Goal: Task Accomplishment & Management: Use online tool/utility

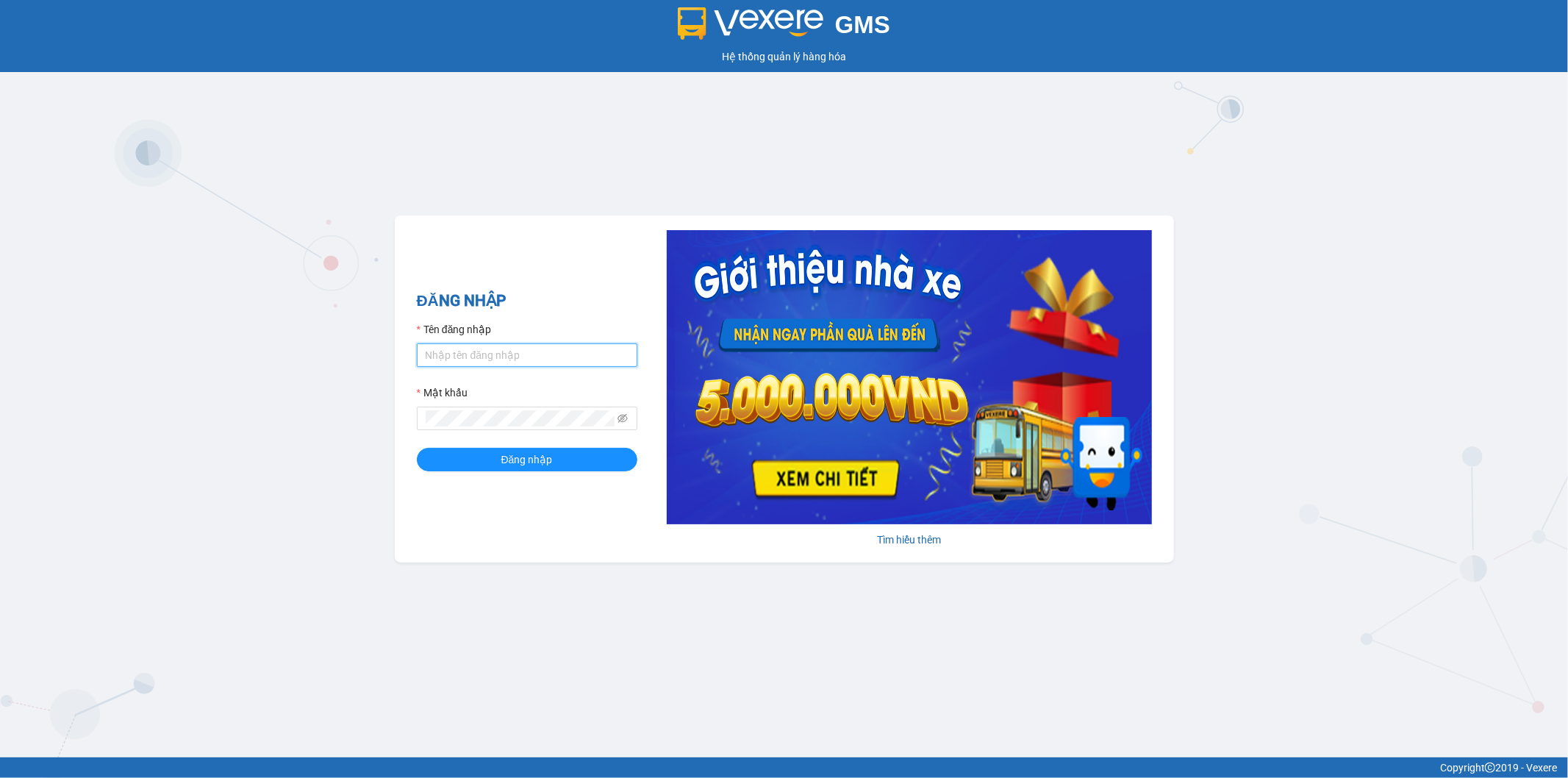
click at [482, 354] on input "Tên đăng nhập" at bounding box center [527, 355] width 220 height 24
type input "Abc1234"
drag, startPoint x: 484, startPoint y: 354, endPoint x: 336, endPoint y: 354, distance: 148.0
click at [336, 354] on div "GMS Hệ thống quản lý hàng hóa ĐĂNG NHẬP Tên đăng nhập Abc1234 Mật khẩu Đăng nhậ…" at bounding box center [784, 378] width 1568 height 757
click at [482, 168] on div "GMS Hệ thống quản lý hàng hóa ĐĂNG NHẬP Tên đăng nhập Vui lòng nhập tên đăng nh…" at bounding box center [784, 378] width 1568 height 757
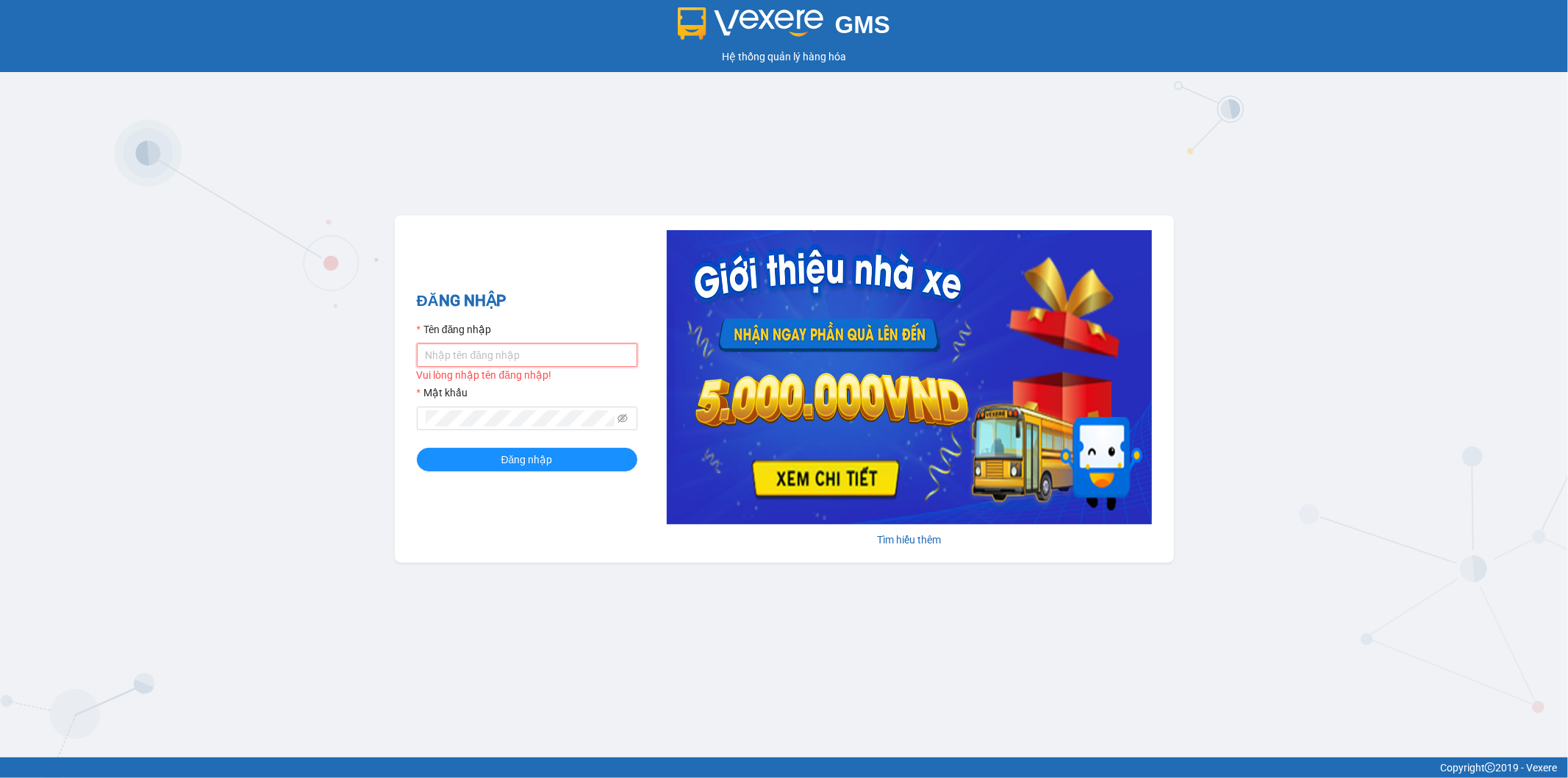
click at [467, 354] on input "Tên đăng nhập" at bounding box center [527, 355] width 220 height 24
click at [501, 355] on input "Tên đăng nhập" at bounding box center [527, 355] width 220 height 24
type input "bthanh.thoidai"
click at [467, 454] on button "Đăng nhập" at bounding box center [527, 459] width 220 height 24
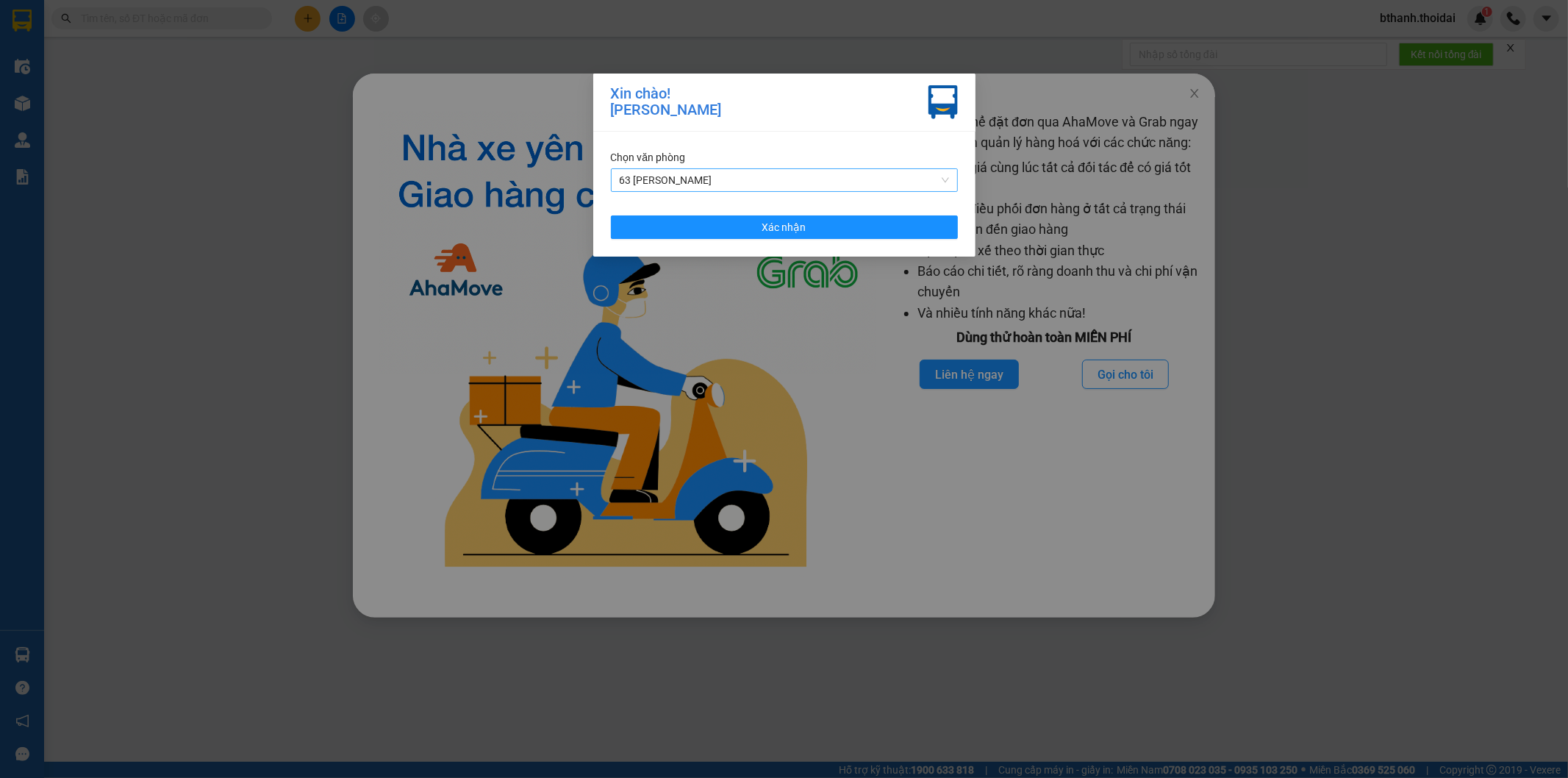
click at [721, 180] on span "63 [PERSON_NAME]" at bounding box center [784, 180] width 329 height 22
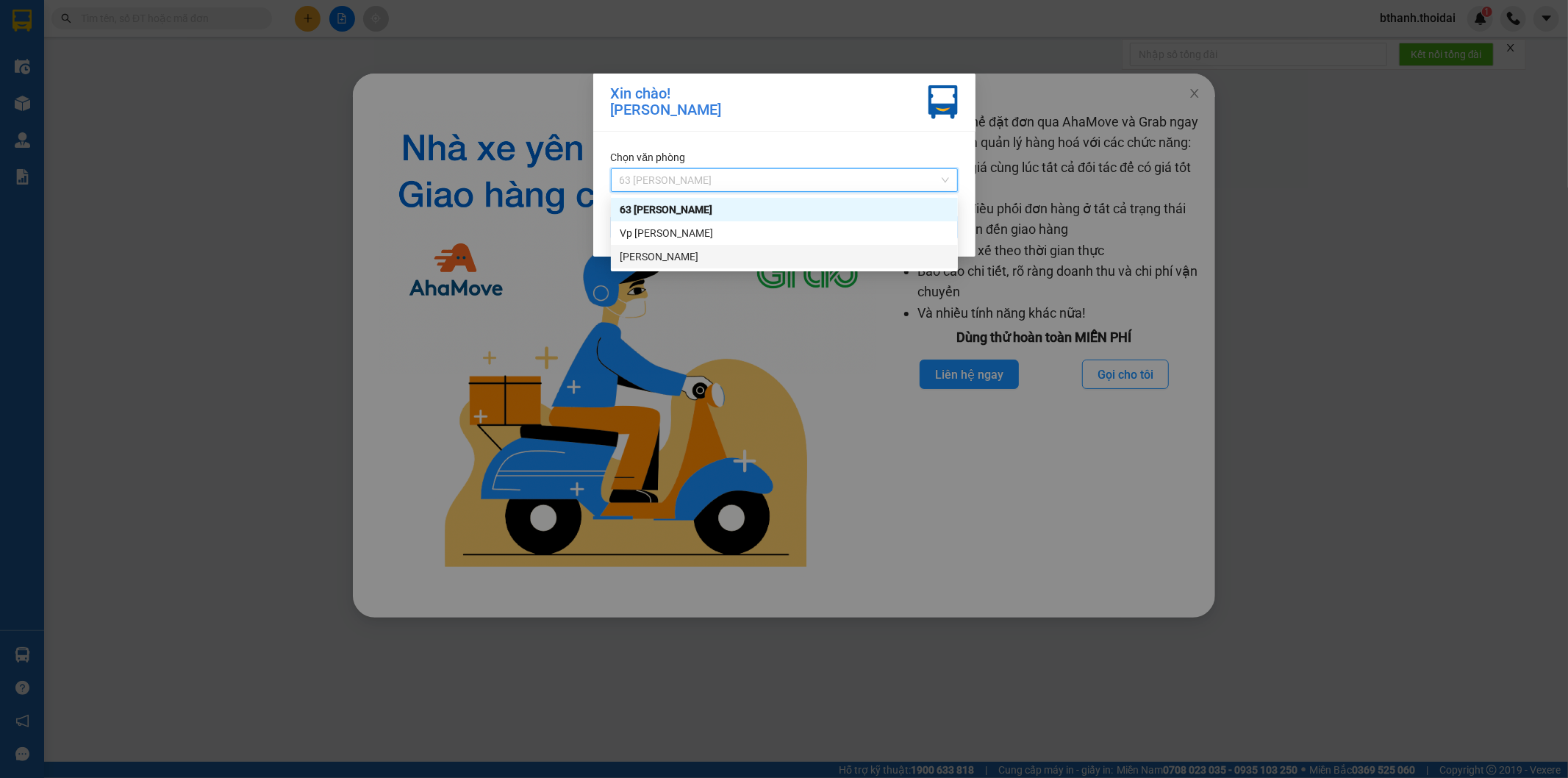
click at [672, 255] on div "[PERSON_NAME]" at bounding box center [784, 257] width 329 height 16
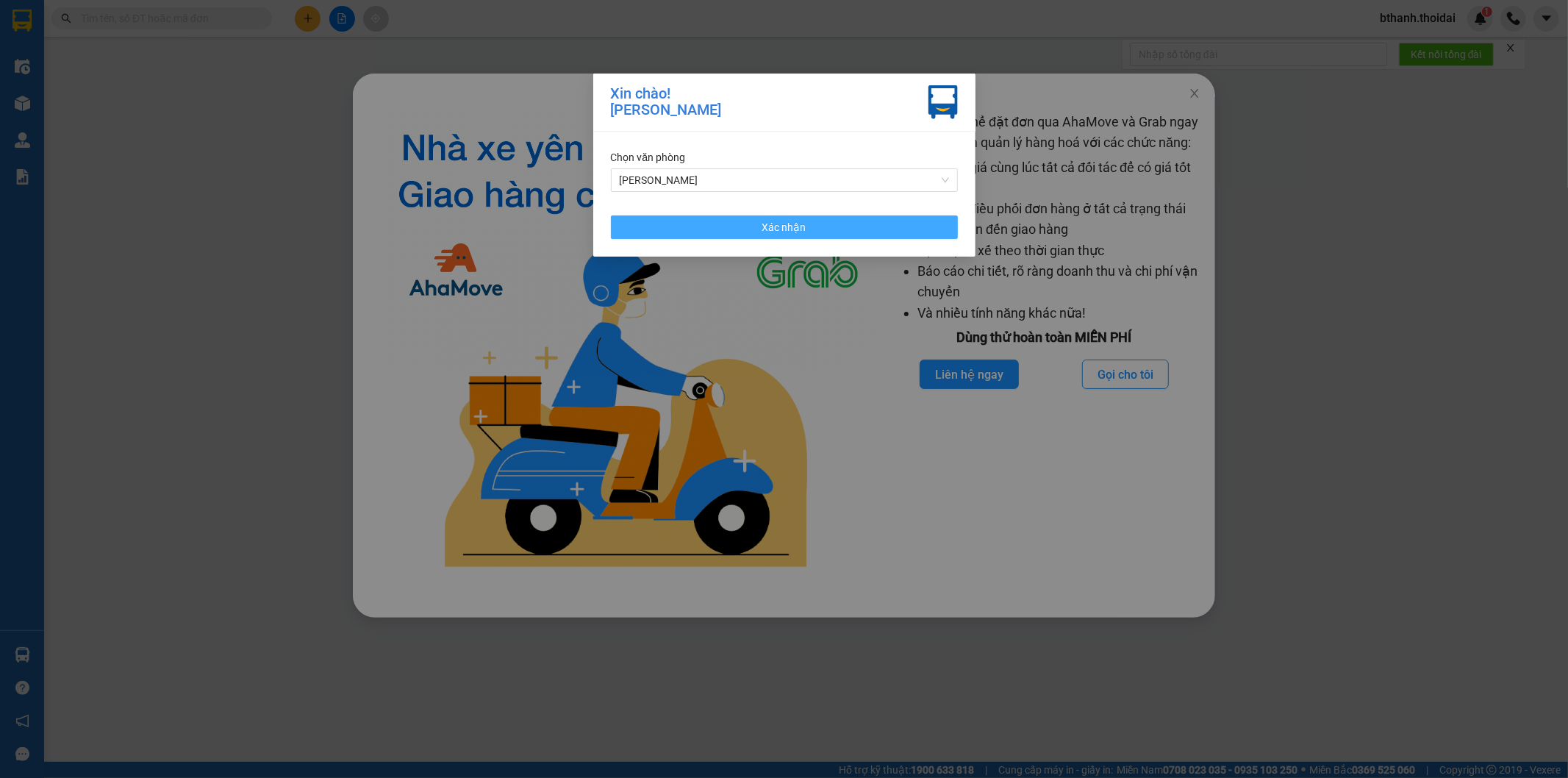
click at [760, 229] on button "Xác nhận" at bounding box center [784, 227] width 347 height 24
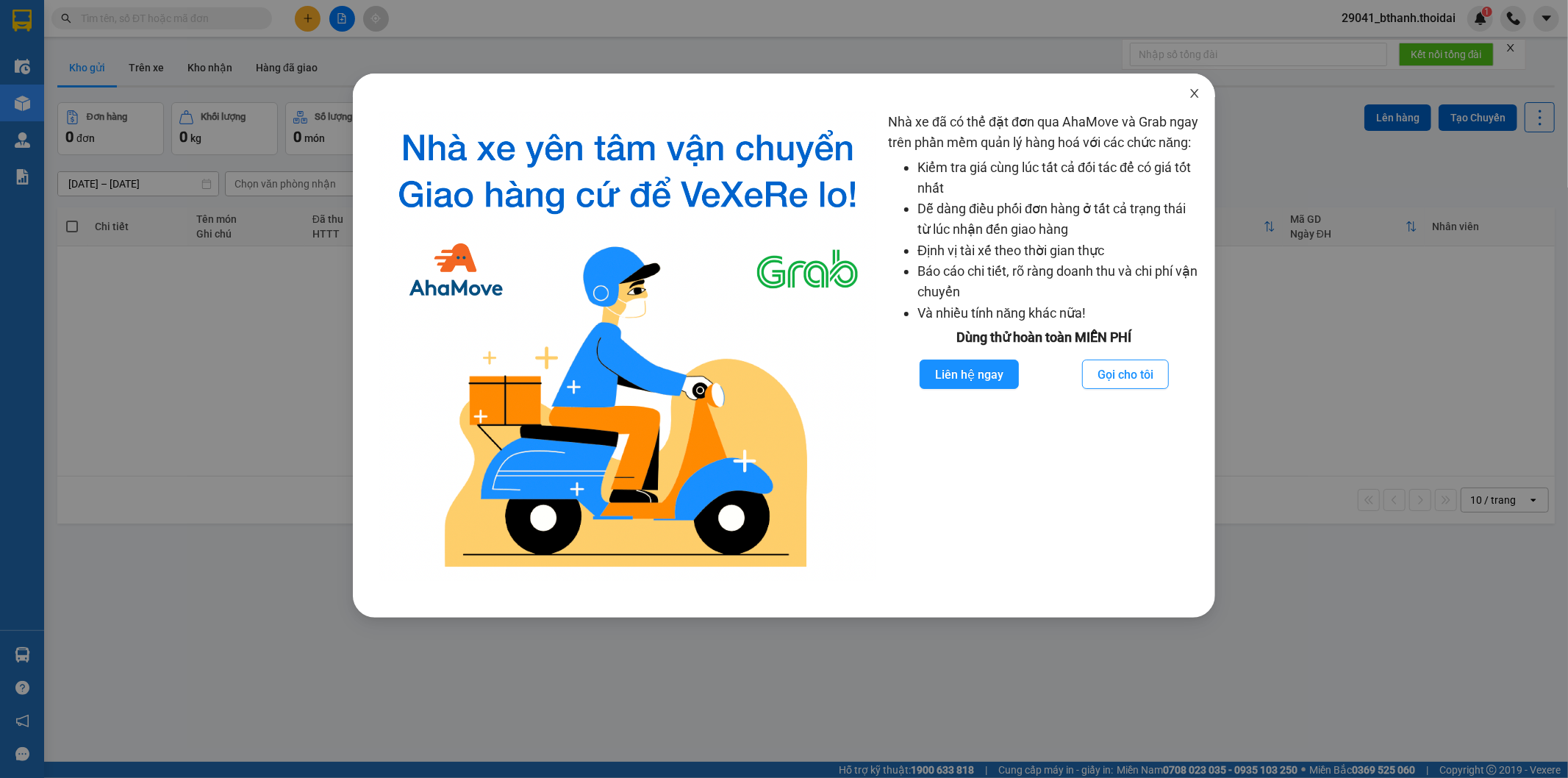
click at [1194, 90] on icon "close" at bounding box center [1195, 93] width 12 height 12
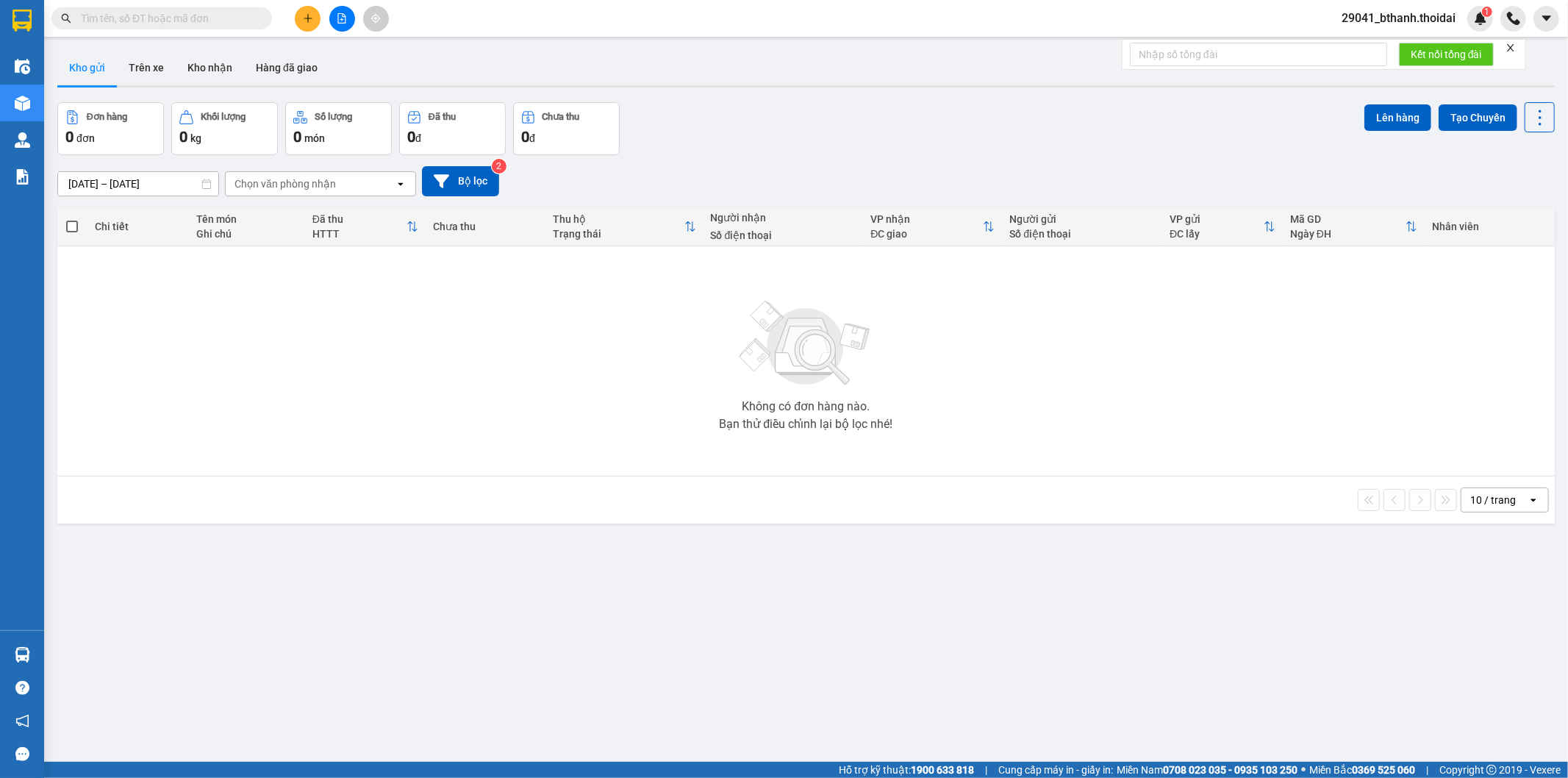
click at [77, 69] on button "Kho gửi" at bounding box center [87, 67] width 60 height 36
click at [215, 66] on button "Kho nhận" at bounding box center [209, 67] width 68 height 36
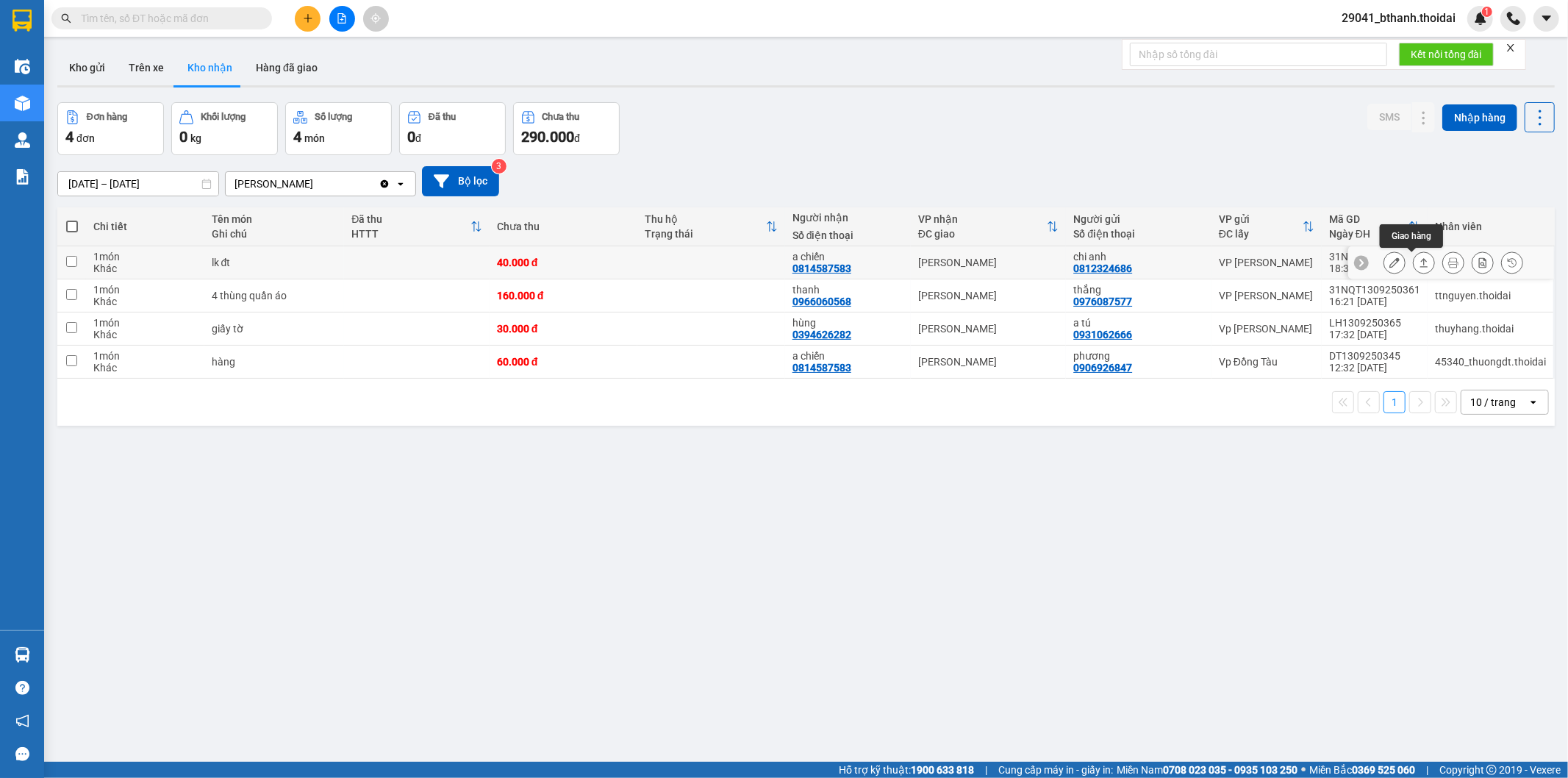
click at [1419, 263] on icon at bounding box center [1424, 262] width 10 height 10
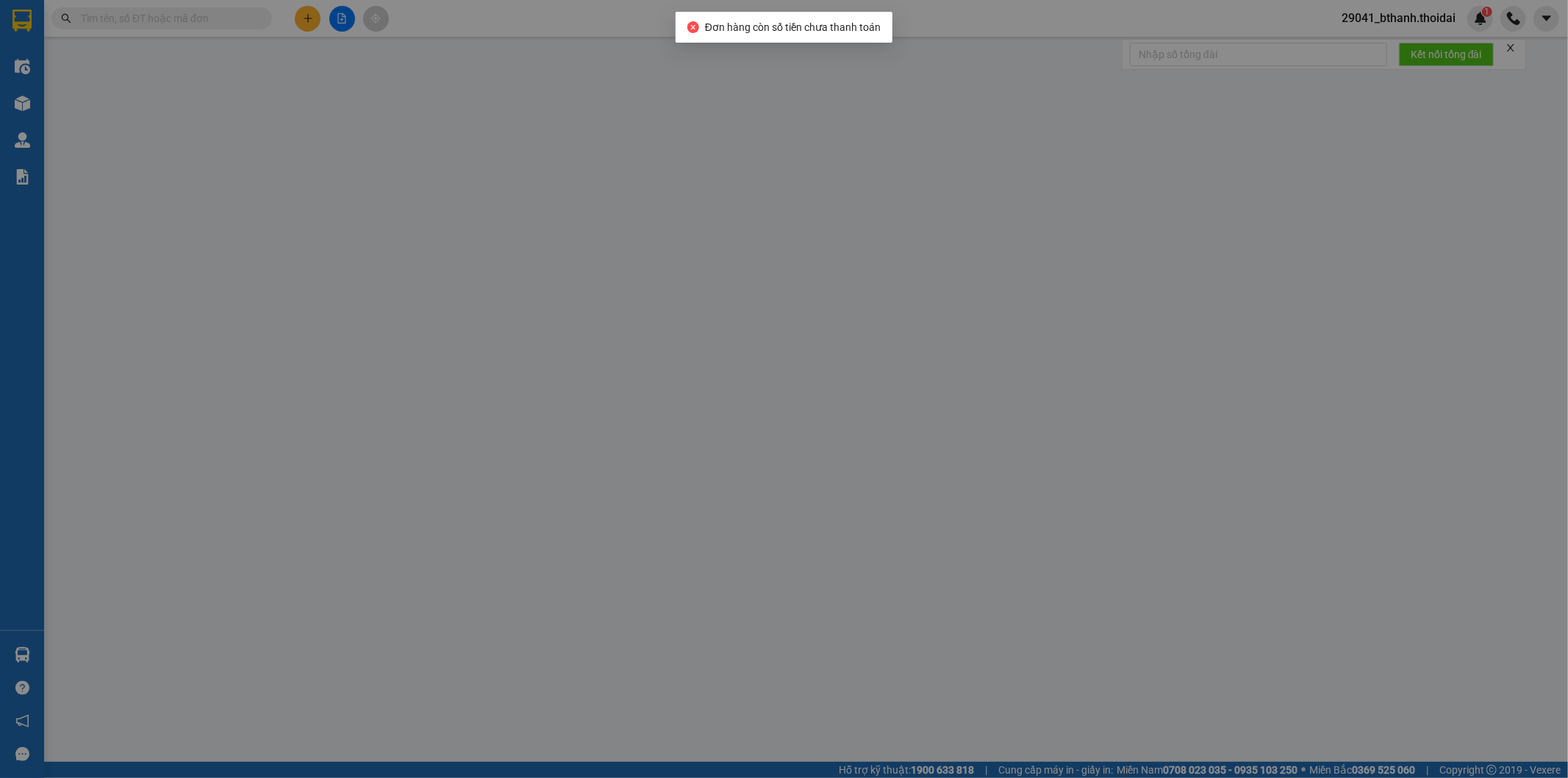
type input "0812324686"
type input "chi anh"
type input "0814587583"
type input "a chiến"
type input "40.000"
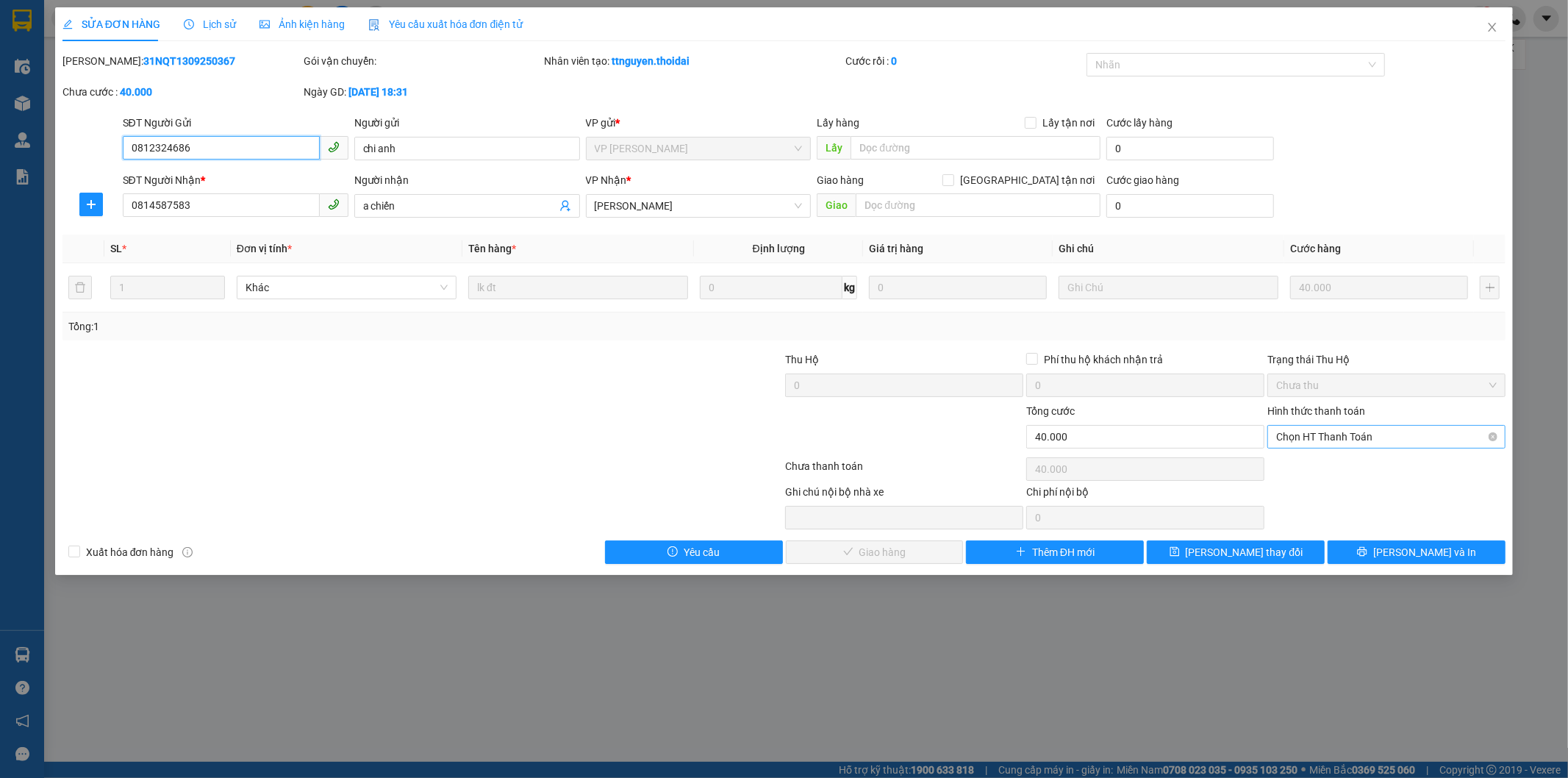
click at [1359, 439] on span "Chọn HT Thanh Toán" at bounding box center [1387, 437] width 220 height 22
click at [1309, 469] on div "Tại văn phòng" at bounding box center [1387, 466] width 220 height 16
type input "0"
click at [908, 552] on span "[PERSON_NAME] và Giao hàng" at bounding box center [885, 553] width 141 height 16
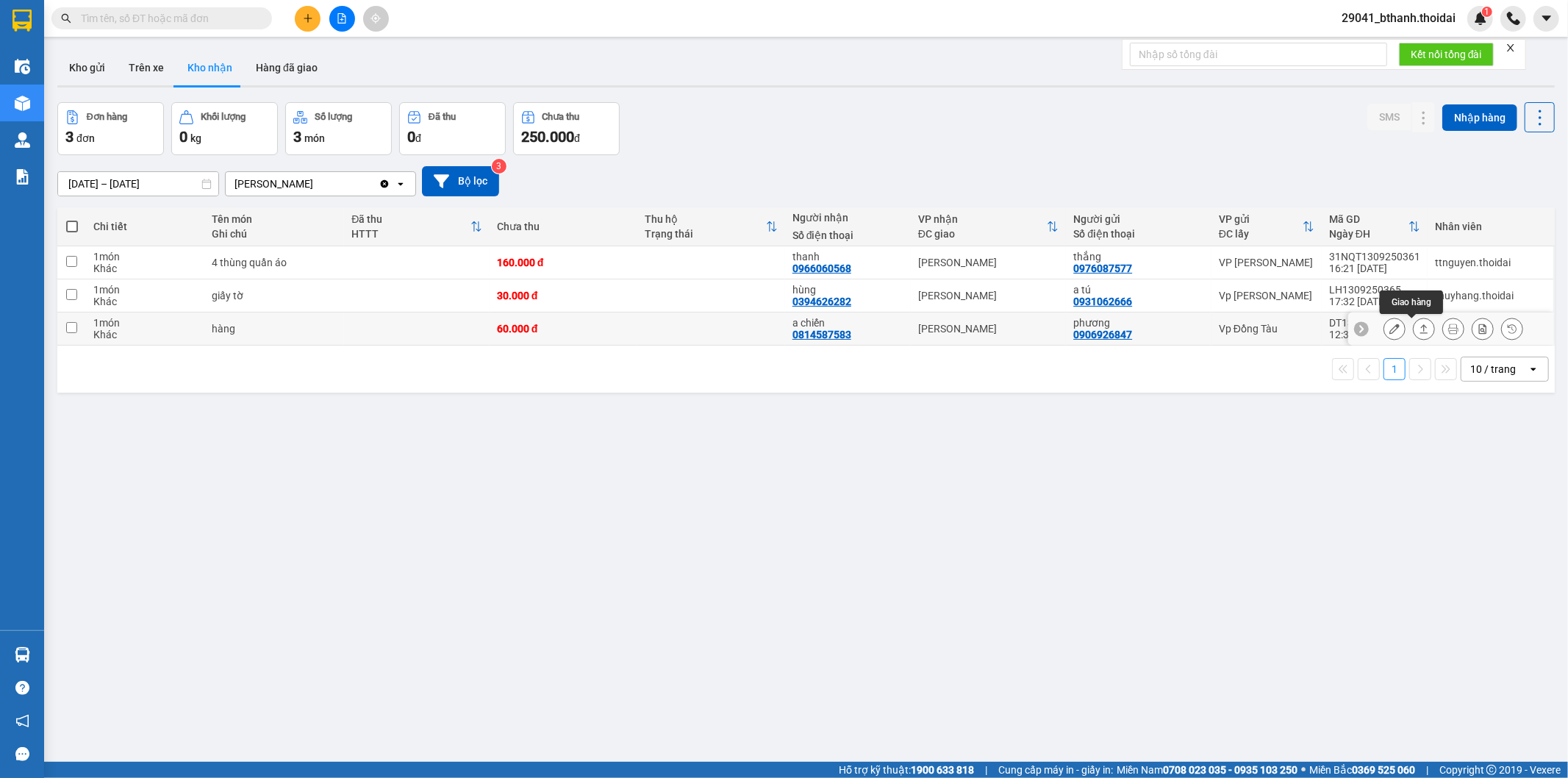
click at [1419, 325] on icon at bounding box center [1424, 328] width 10 height 10
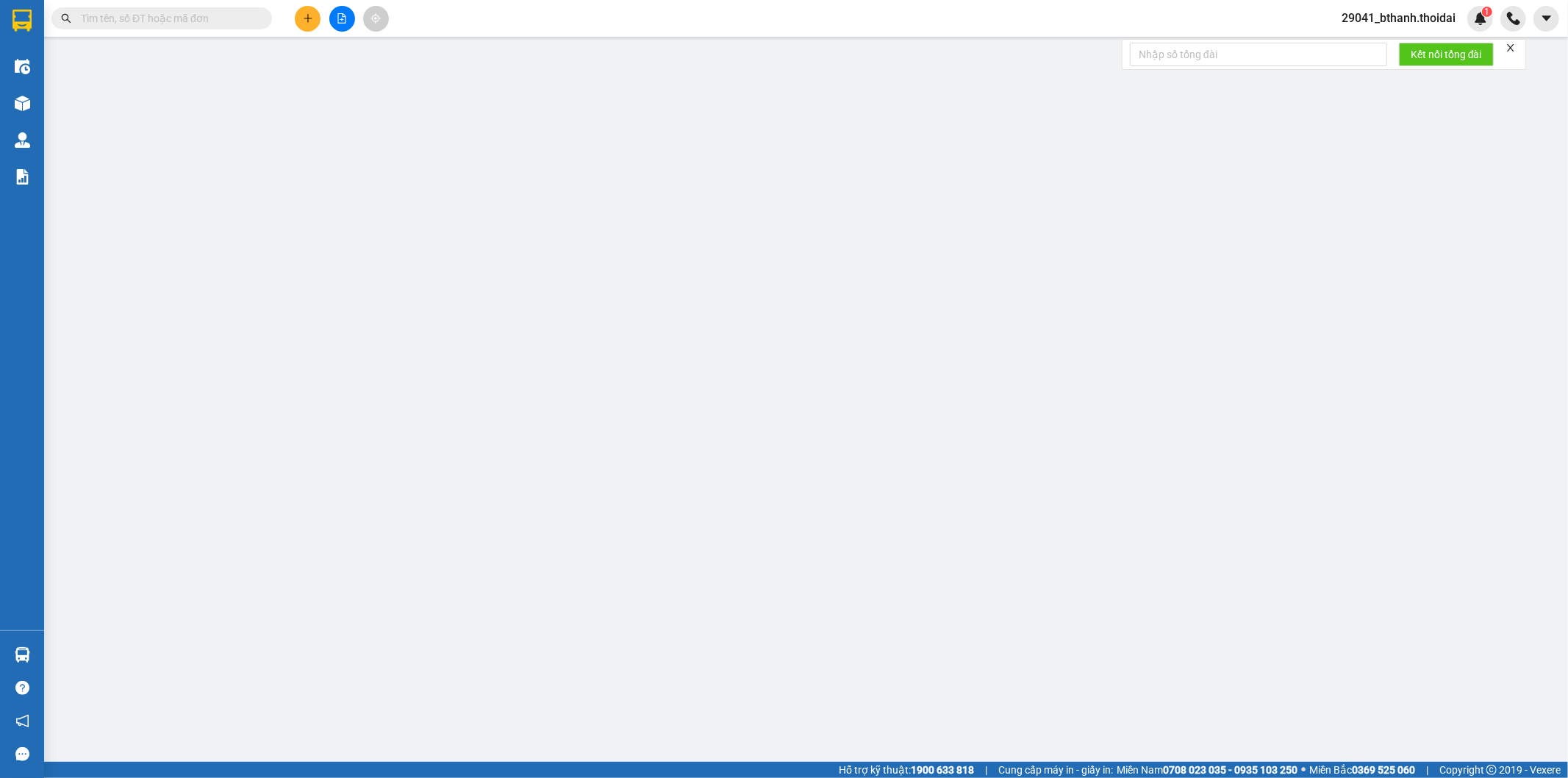
type input "0906926847"
type input "phương"
type input "0814587583"
type input "a chiến"
type input "60.000"
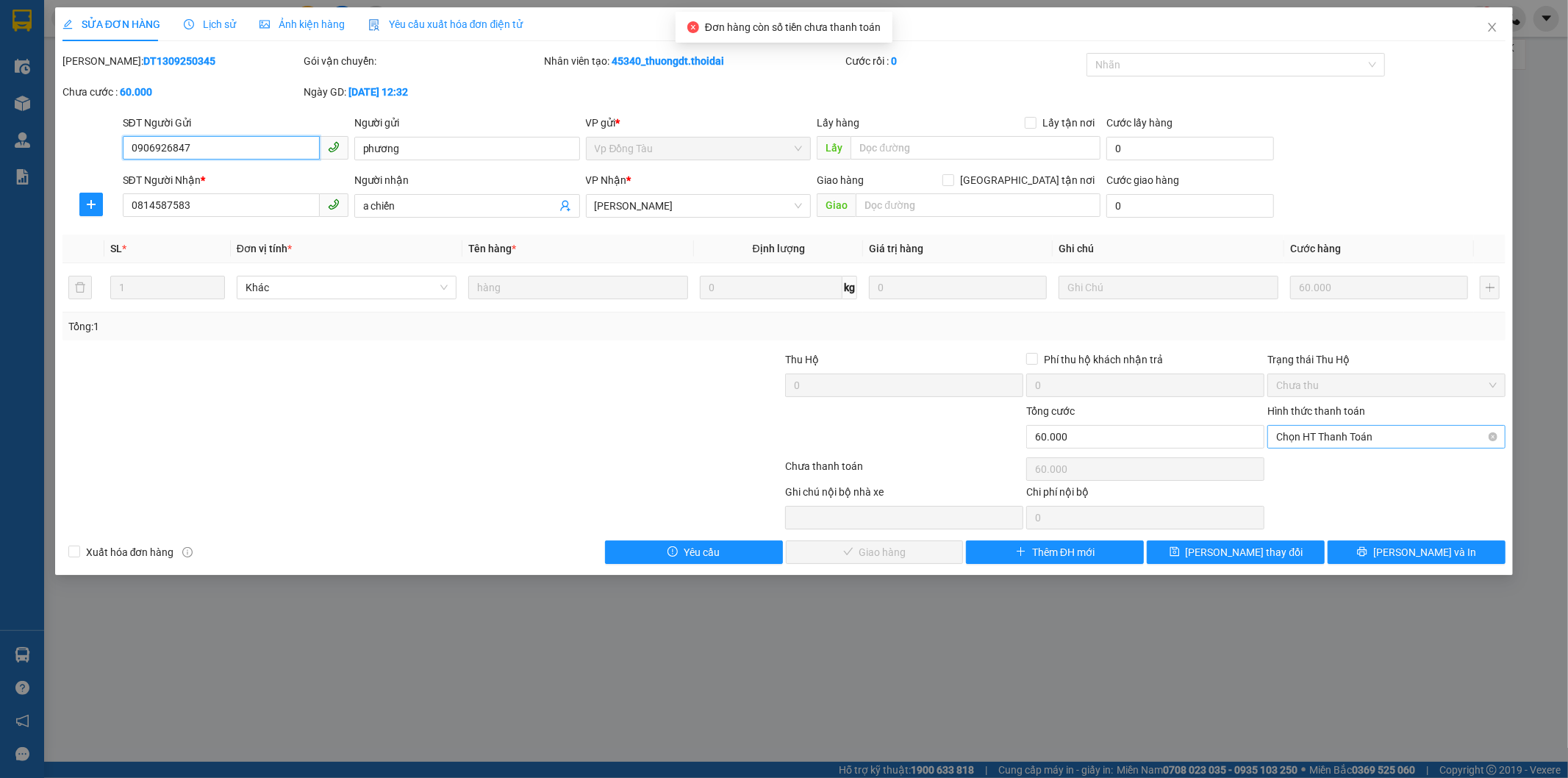
click at [1357, 438] on span "Chọn HT Thanh Toán" at bounding box center [1387, 437] width 220 height 22
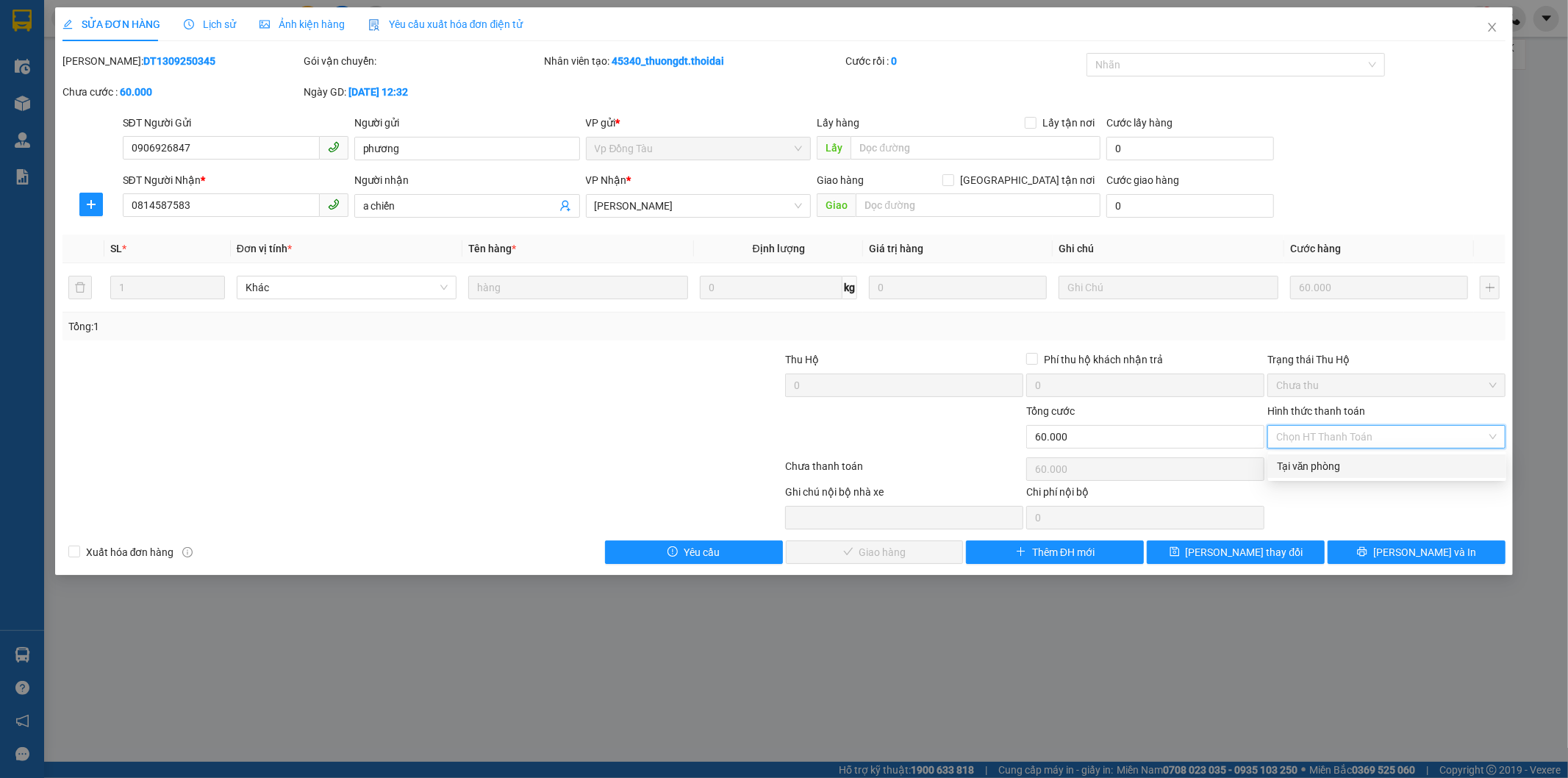
click at [1324, 464] on div "Tại văn phòng" at bounding box center [1387, 466] width 220 height 16
type input "0"
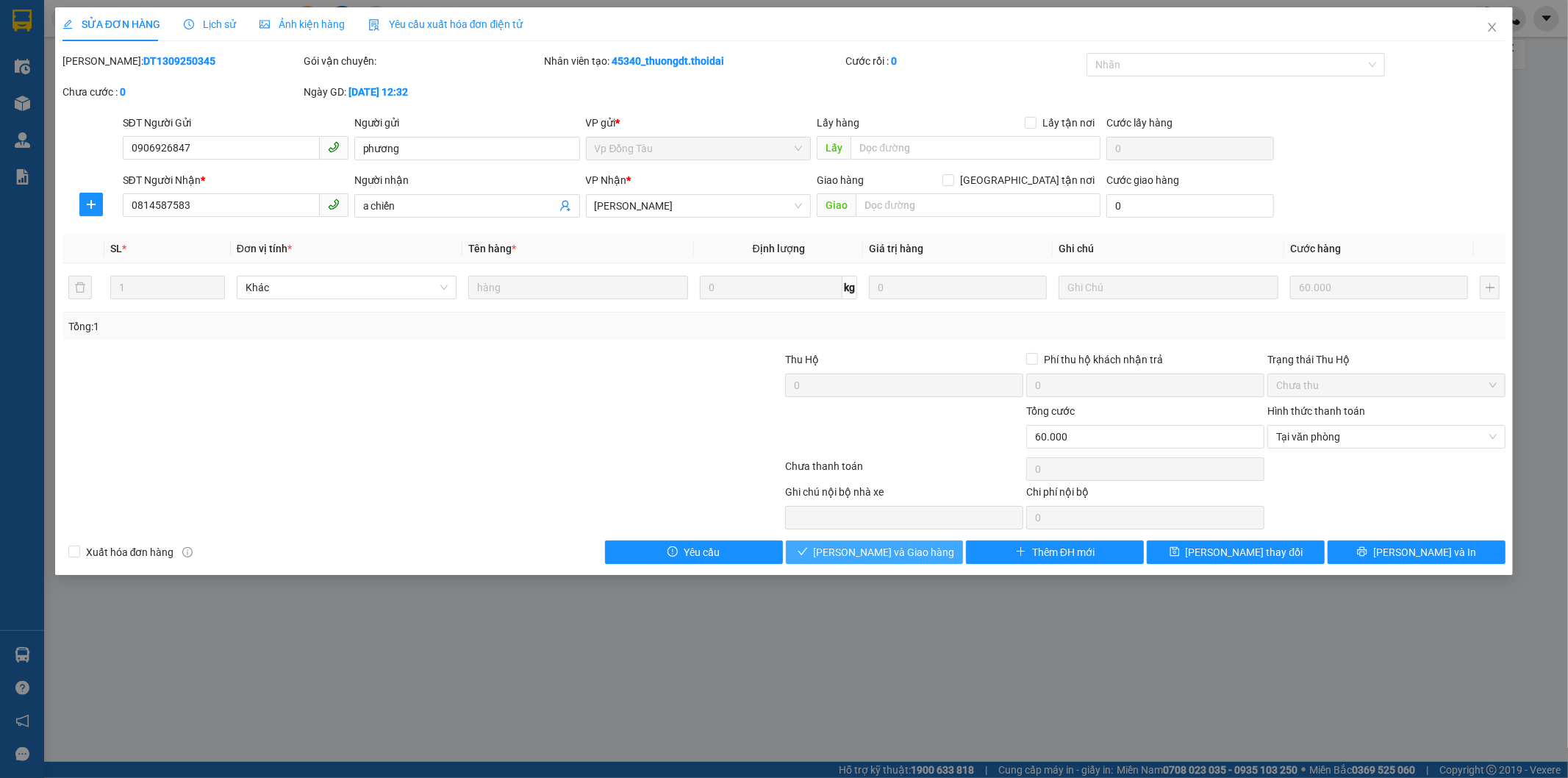
click at [917, 553] on span "[PERSON_NAME] và Giao hàng" at bounding box center [885, 553] width 141 height 16
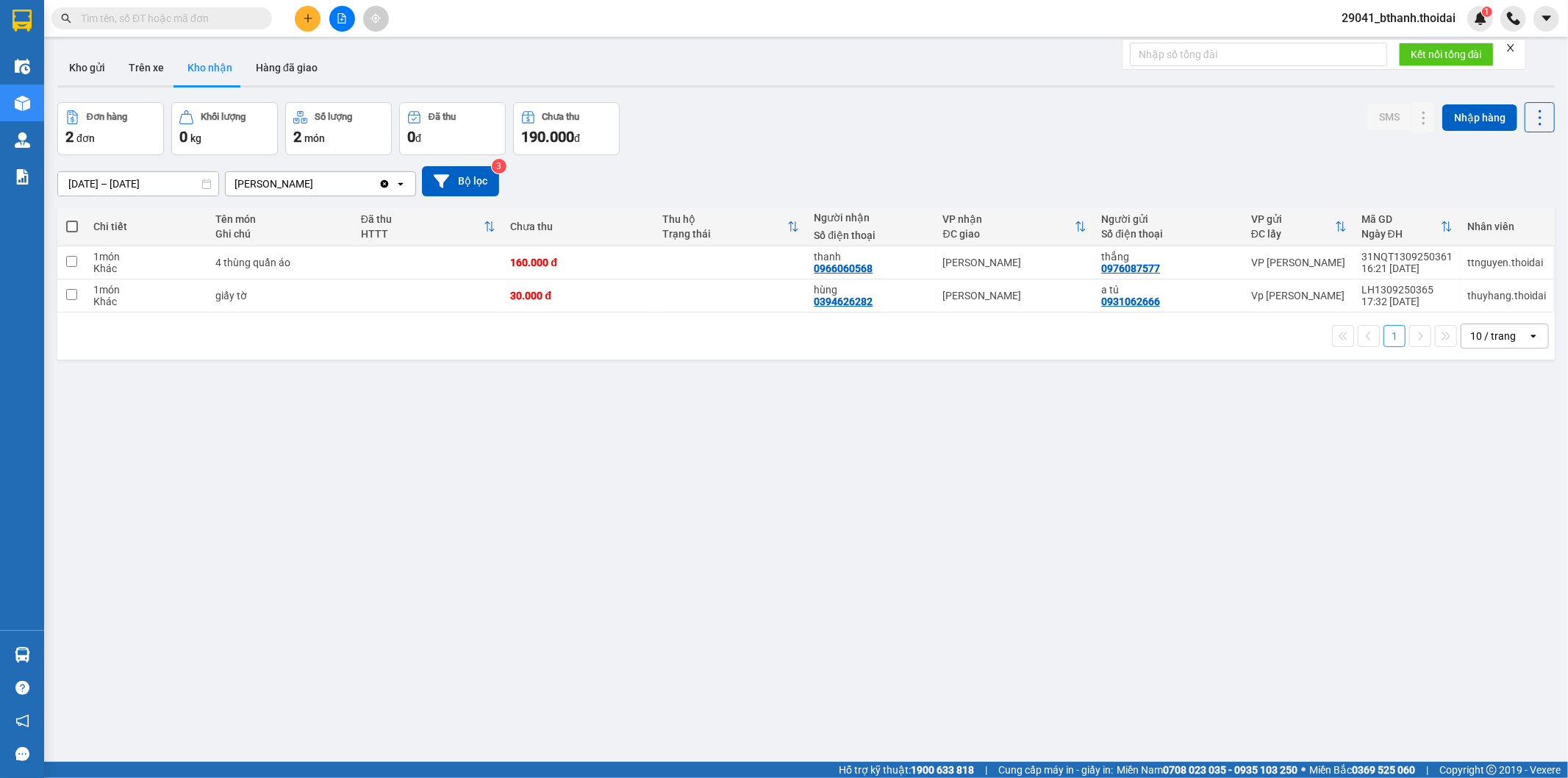
click at [203, 66] on button "Kho nhận" at bounding box center [209, 67] width 68 height 36
click at [82, 187] on input "[DATE] – [DATE]" at bounding box center [139, 184] width 161 height 24
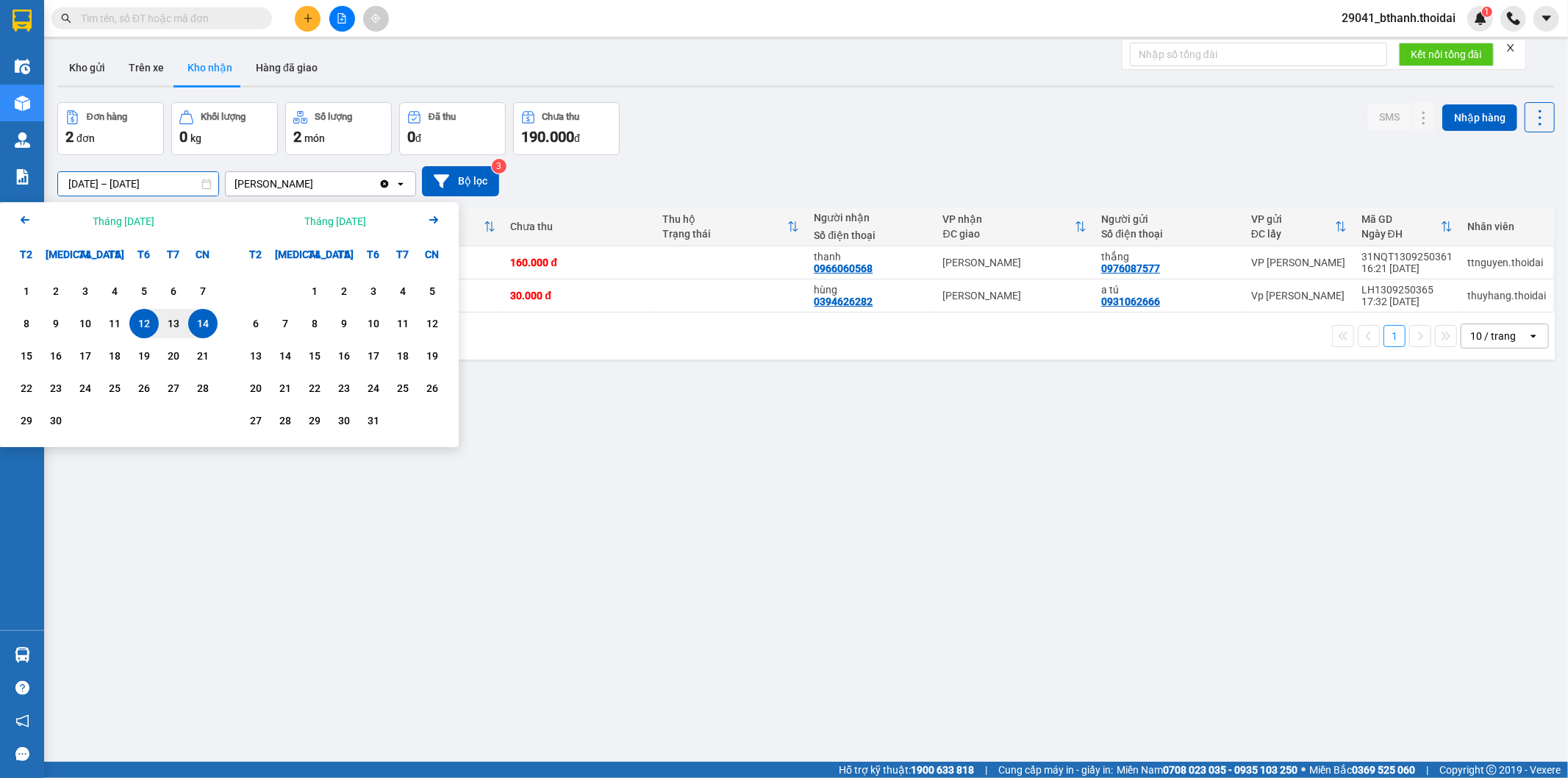
click at [78, 185] on input "[DATE] – [DATE]" at bounding box center [139, 184] width 161 height 24
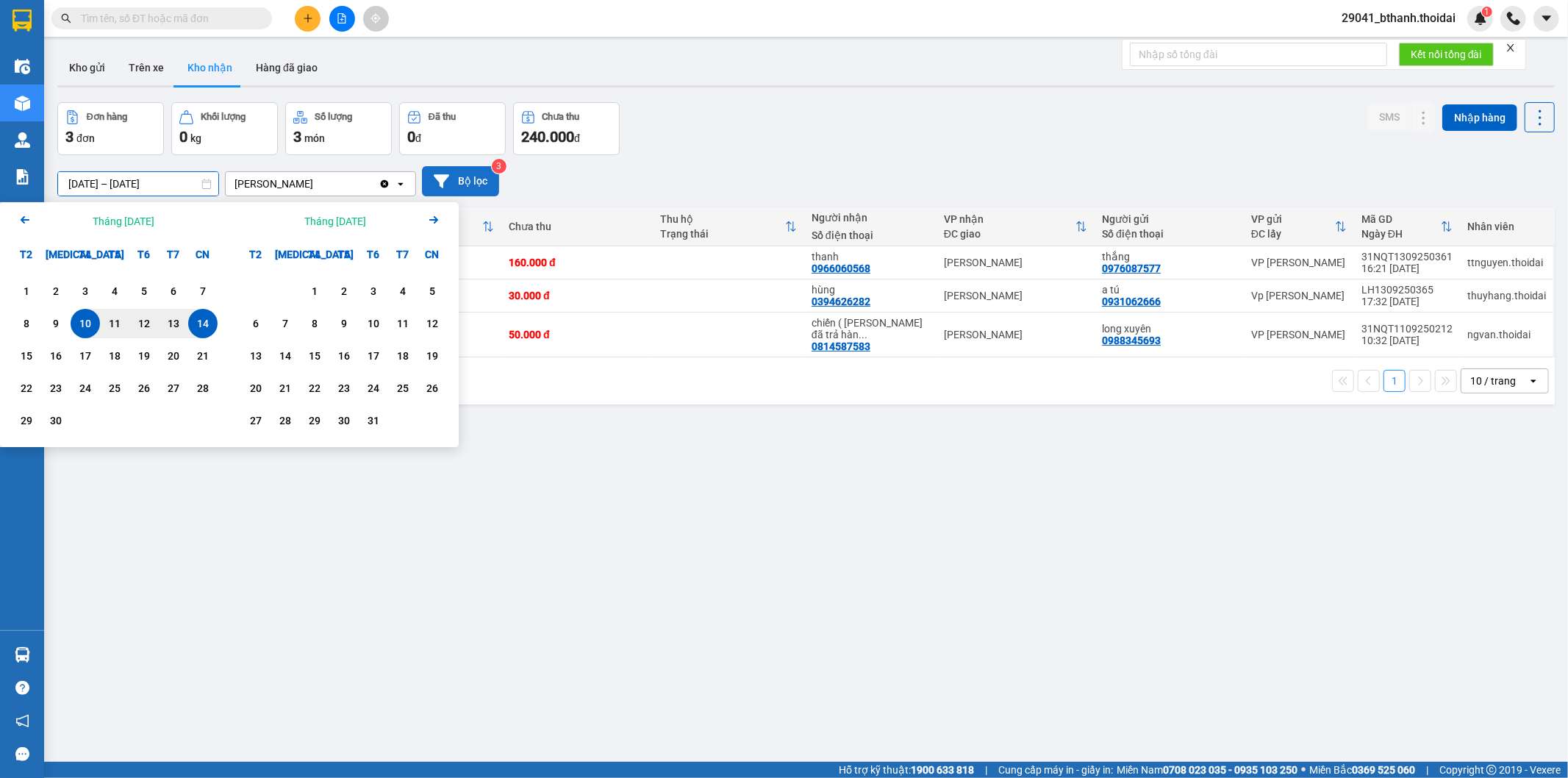
type input "[DATE] – [DATE]"
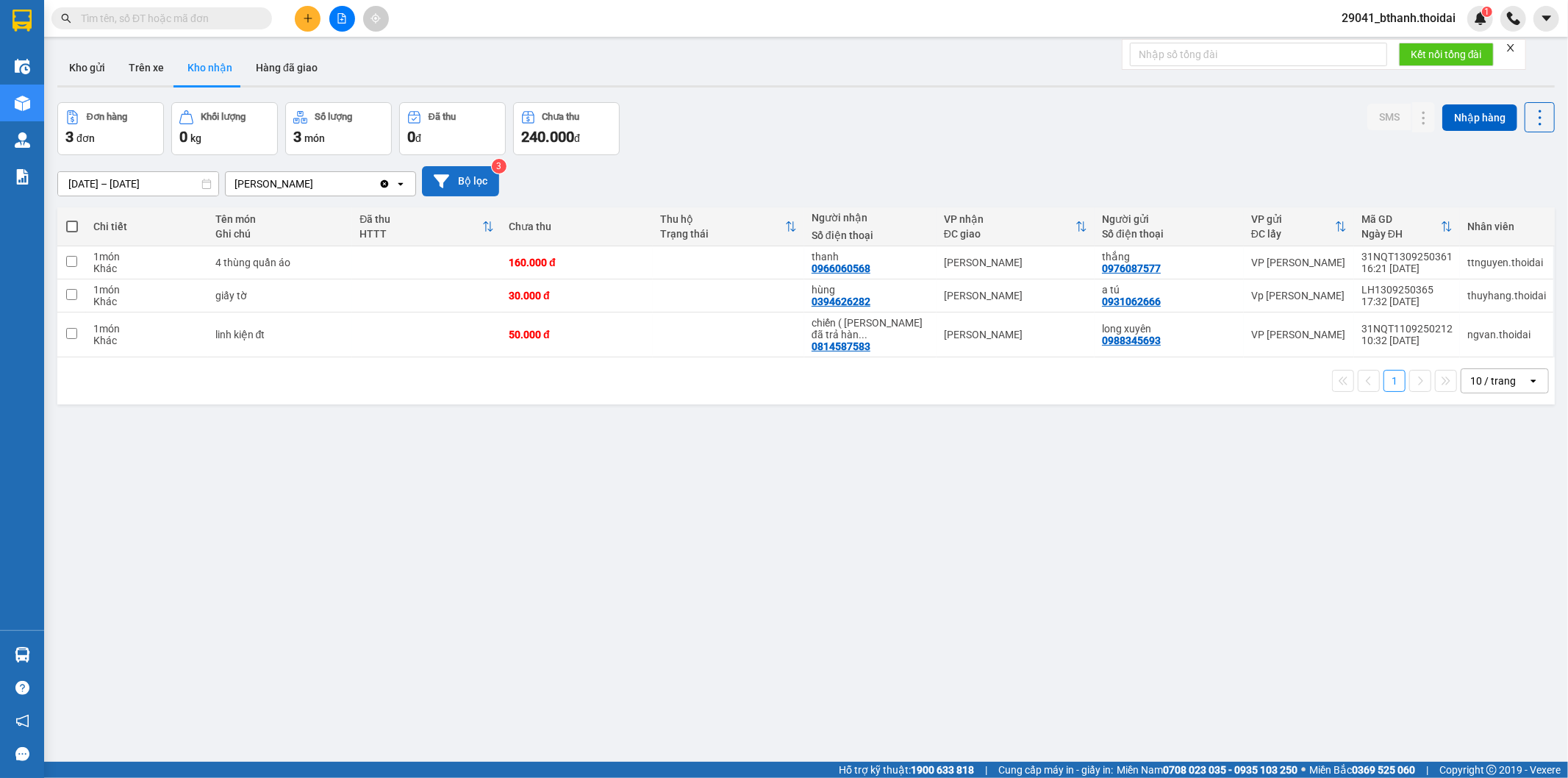
click at [478, 187] on button "Bộ lọc" at bounding box center [460, 182] width 77 height 30
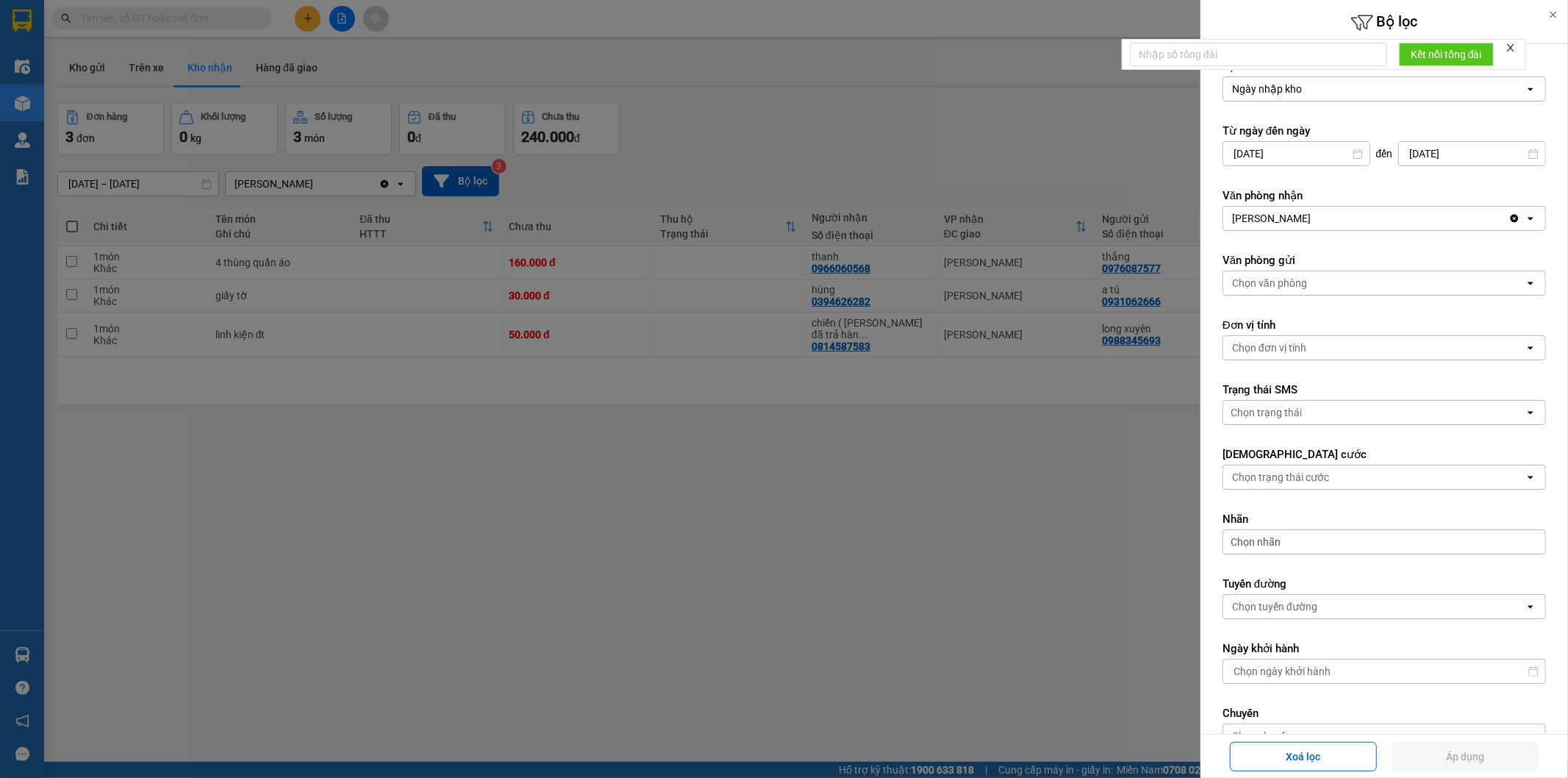
click at [673, 467] on div at bounding box center [784, 389] width 1568 height 778
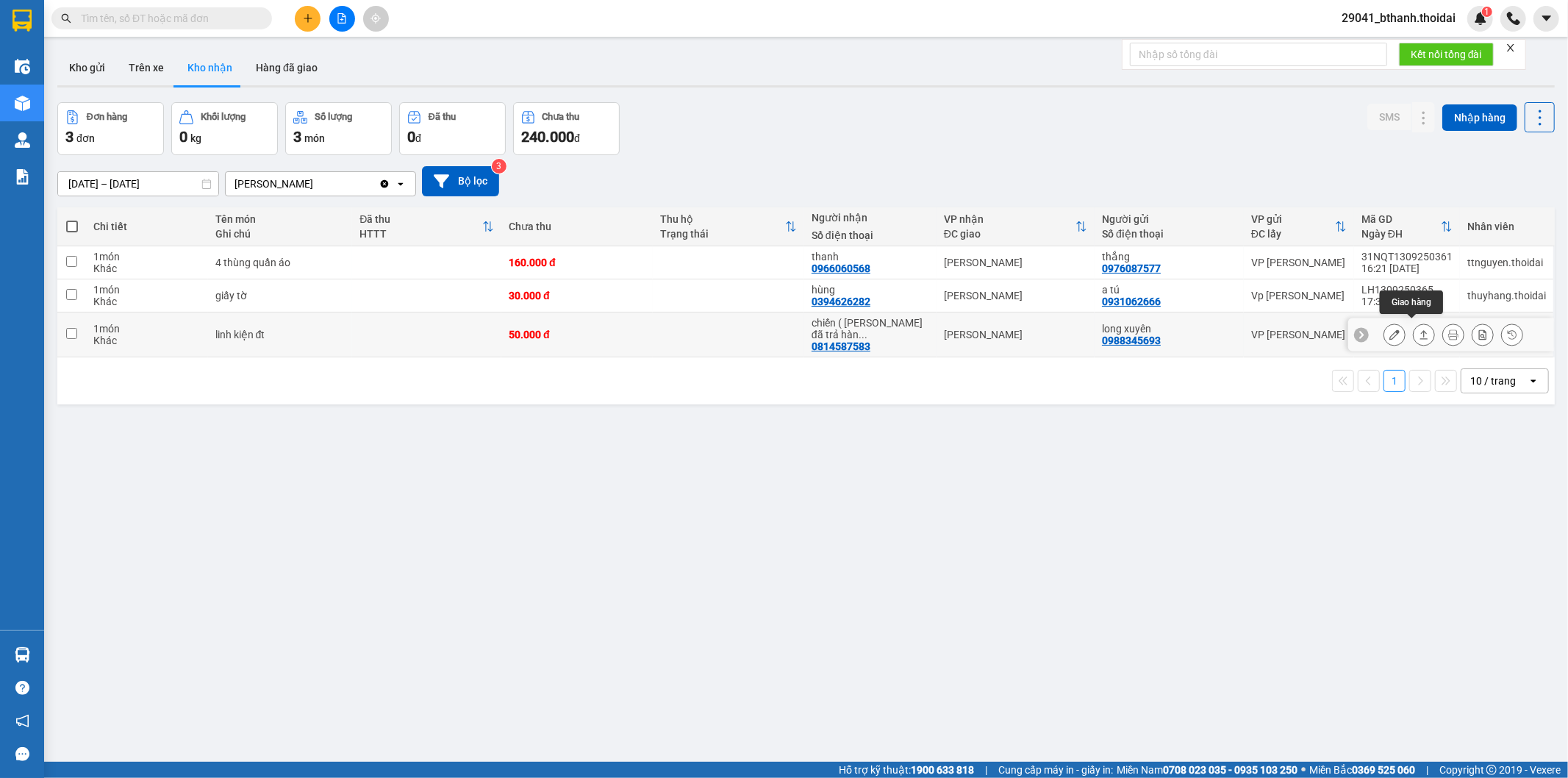
click at [1419, 329] on icon at bounding box center [1424, 334] width 10 height 10
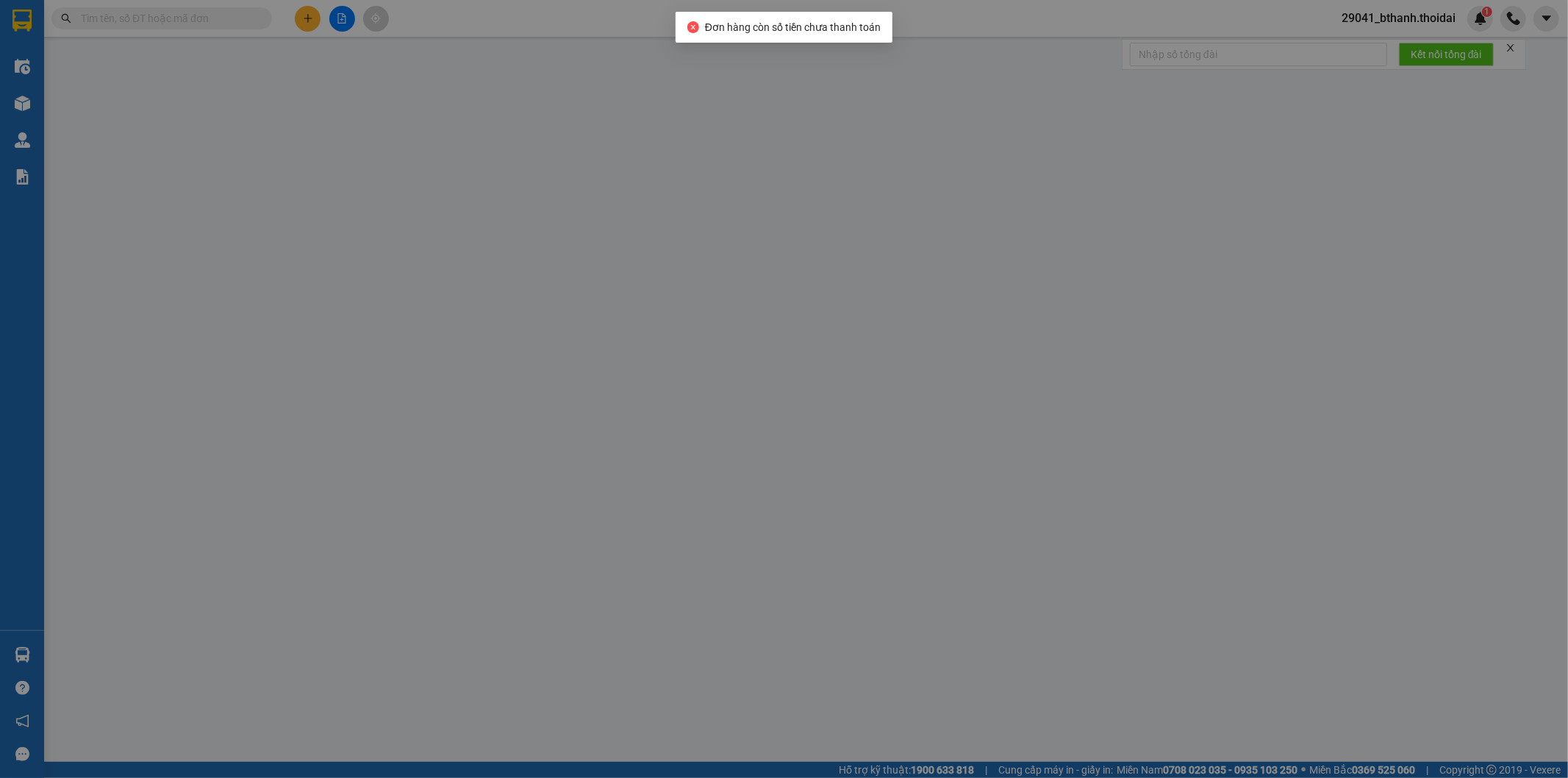
type input "0988345693"
type input "long xuyên"
type input "0814587583"
type input "chiến ( [PERSON_NAME] đã trả hàng, mai 12/9 kh ra lấy thêm đơn sẽ trả"
type input "50.000"
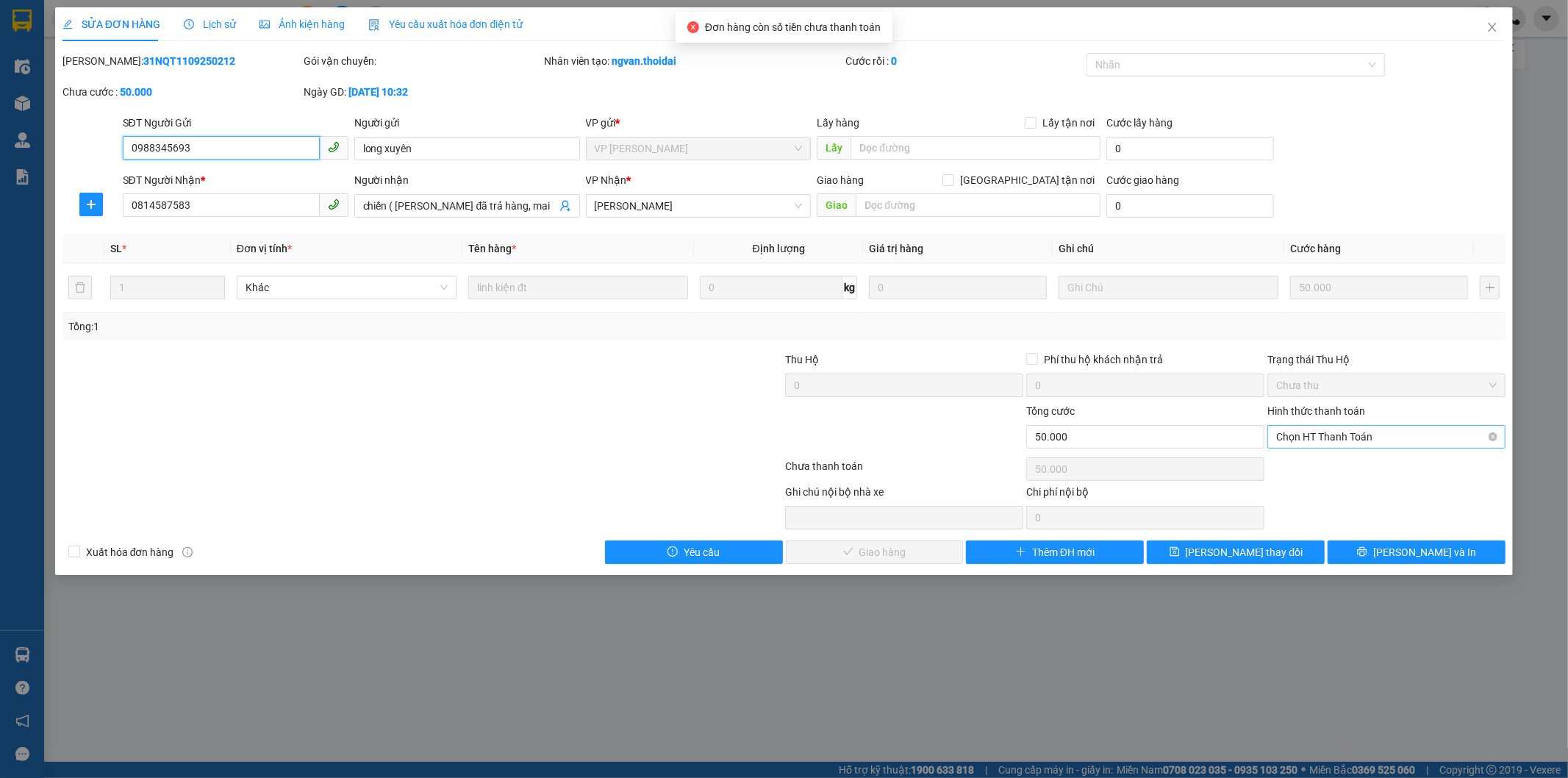
click at [1337, 435] on span "Chọn HT Thanh Toán" at bounding box center [1387, 437] width 220 height 22
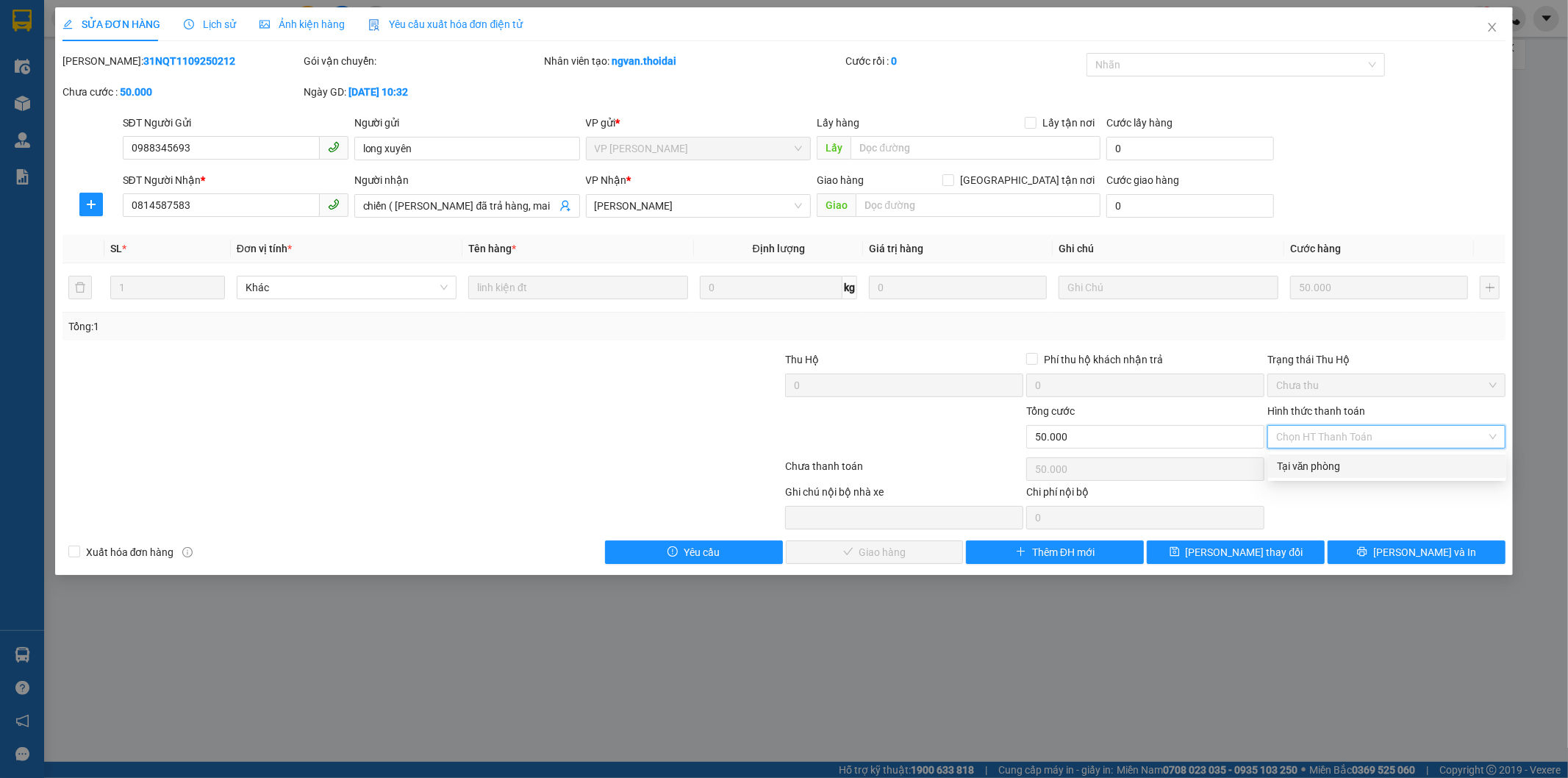
click at [1343, 468] on div "Tại văn phòng" at bounding box center [1387, 466] width 220 height 16
type input "0"
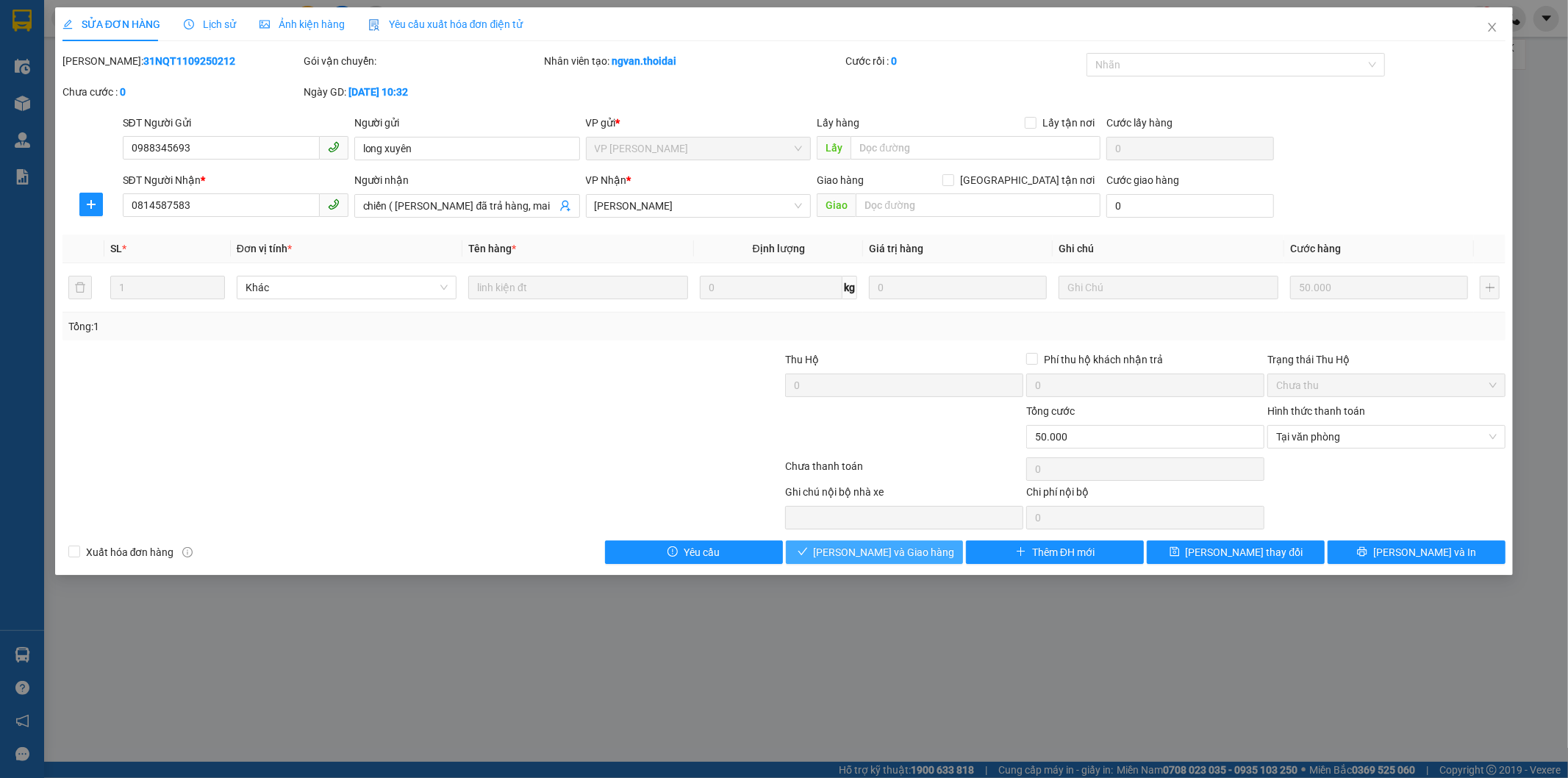
click at [926, 549] on button "[PERSON_NAME] và Giao hàng" at bounding box center [874, 553] width 178 height 24
